Goal: Task Accomplishment & Management: Use online tool/utility

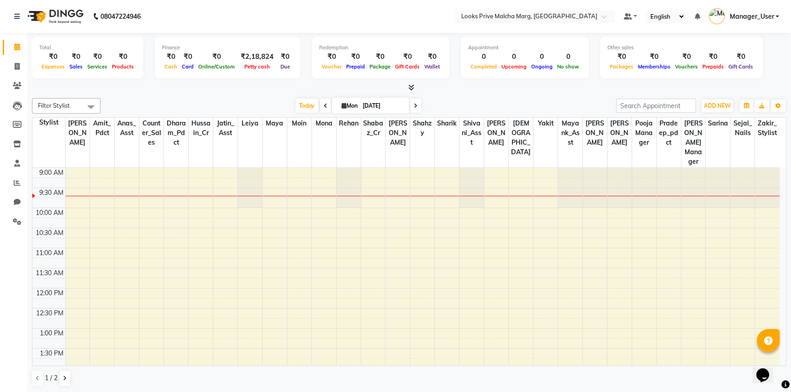
click at [412, 88] on icon at bounding box center [411, 87] width 6 height 7
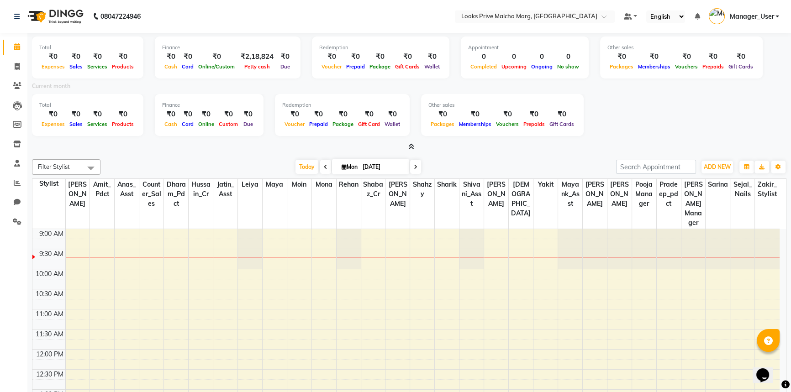
click at [349, 166] on span "Mon" at bounding box center [349, 166] width 21 height 7
select select "9"
select select "2025"
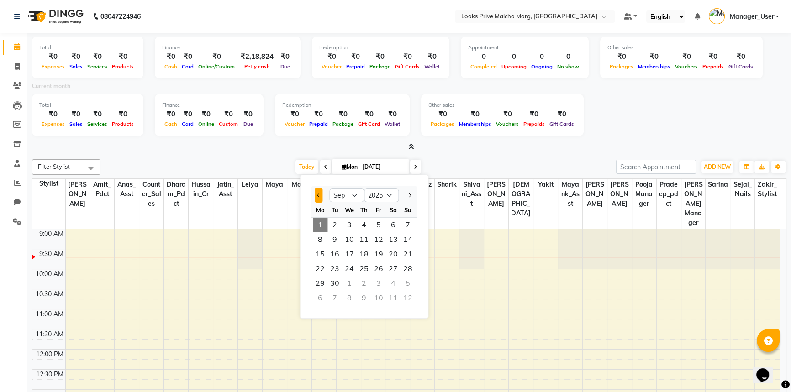
click at [318, 194] on span "Previous month" at bounding box center [319, 196] width 4 height 4
select select "8"
click at [379, 226] on span "1" at bounding box center [378, 225] width 15 height 15
type input "[DATE]"
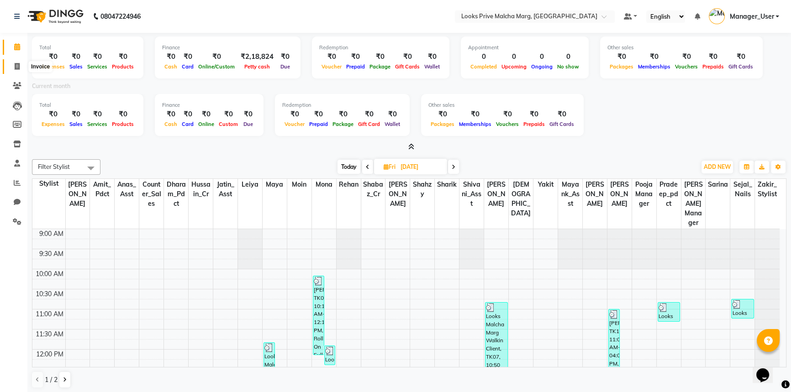
drag, startPoint x: 18, startPoint y: 68, endPoint x: 17, endPoint y: 62, distance: 6.0
click at [18, 68] on icon at bounding box center [17, 66] width 5 height 7
select select "service"
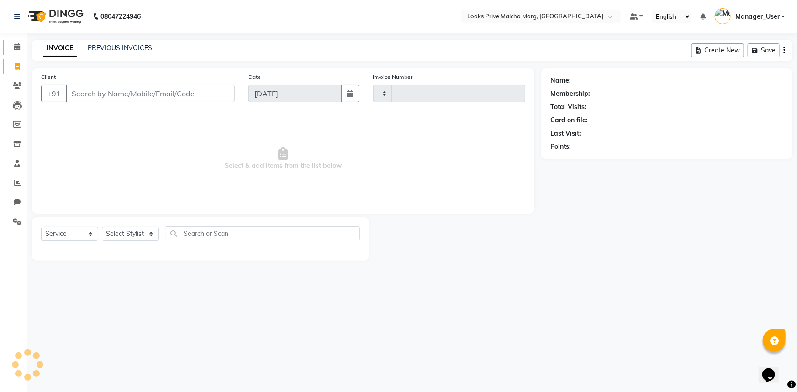
type input "4308"
select select "7648"
click at [18, 45] on icon at bounding box center [17, 46] width 6 height 7
